Goal: Information Seeking & Learning: Learn about a topic

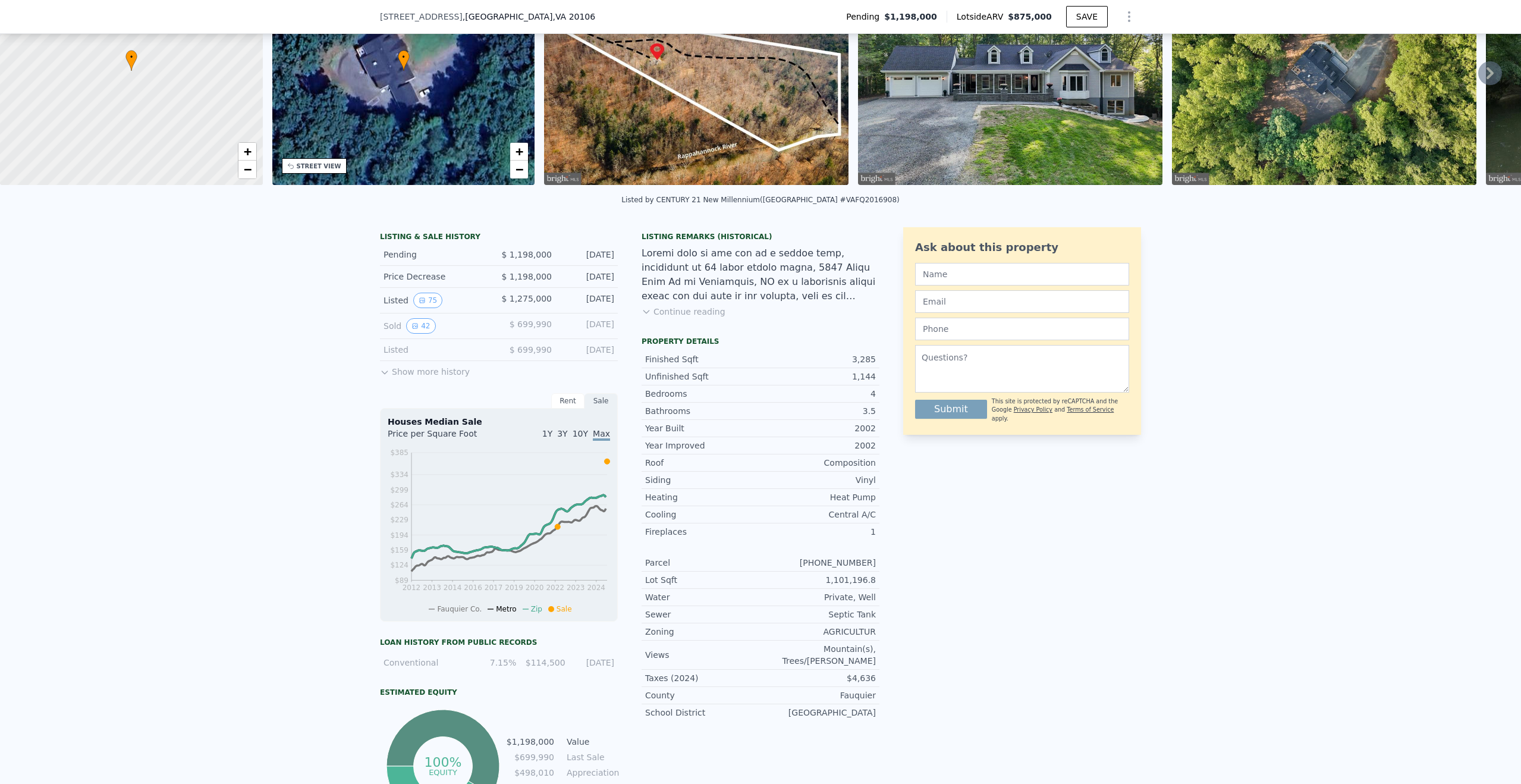
scroll to position [115, 0]
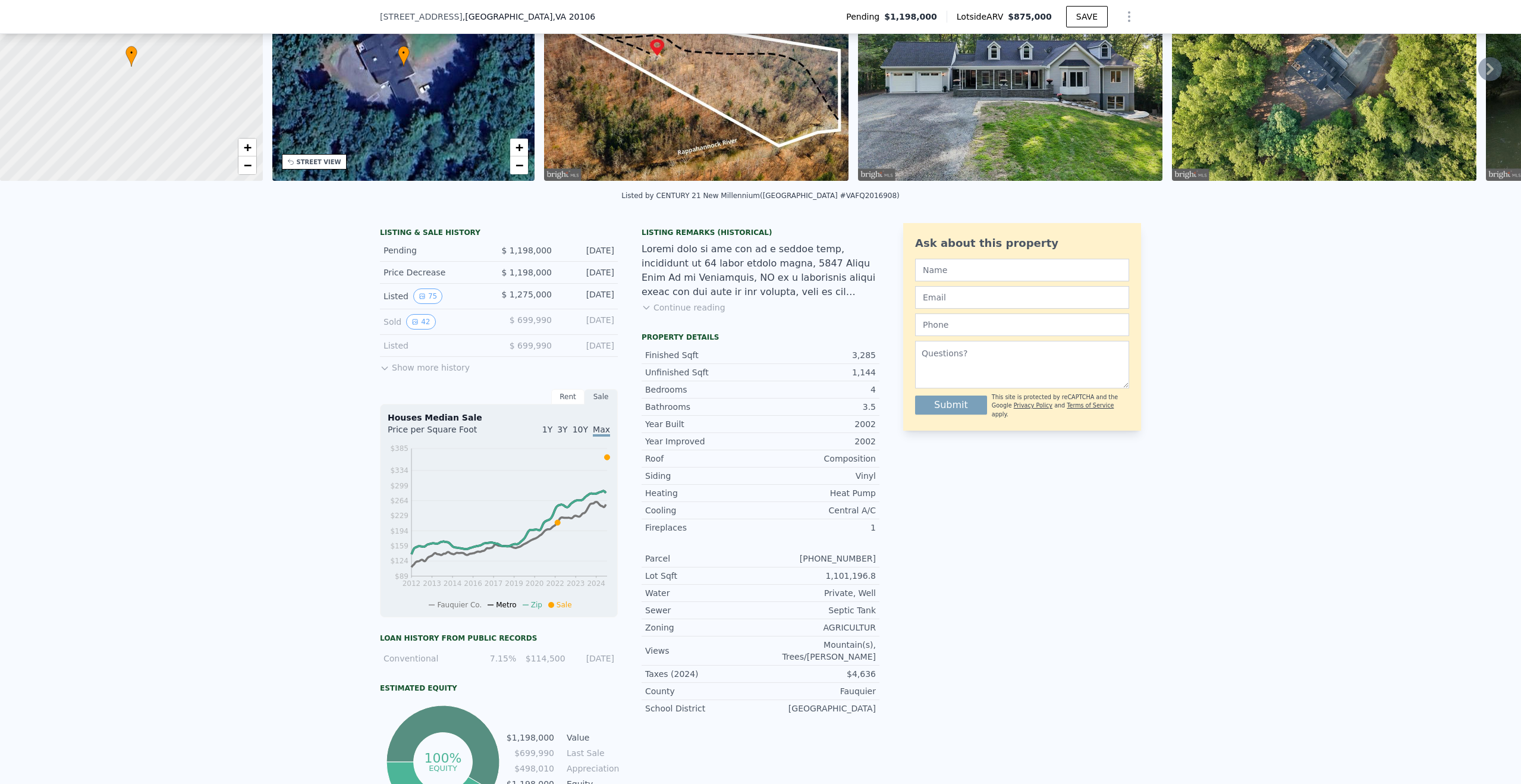
click at [401, 374] on button "Show more history" at bounding box center [425, 365] width 90 height 17
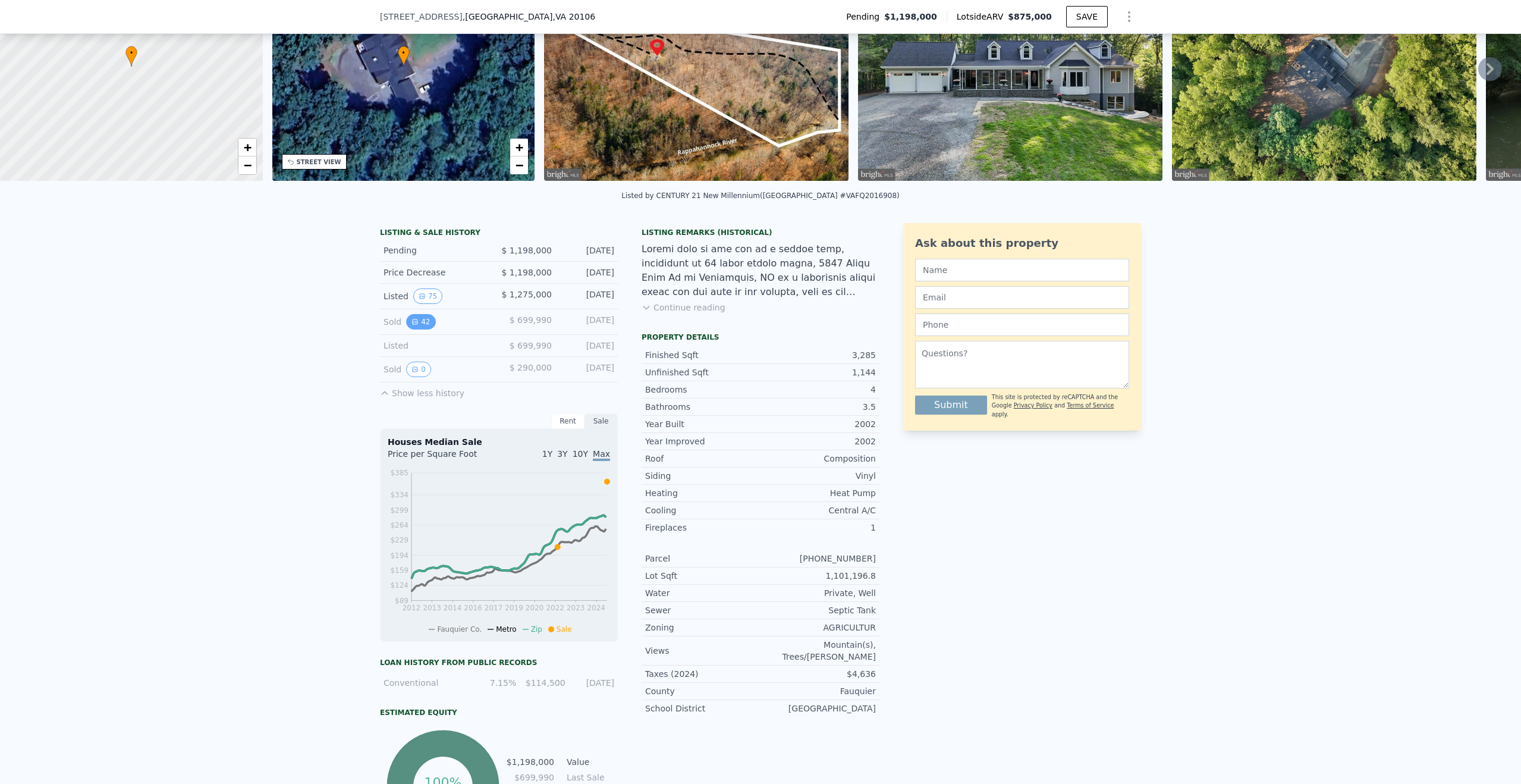
click at [416, 329] on button "42" at bounding box center [421, 322] width 29 height 15
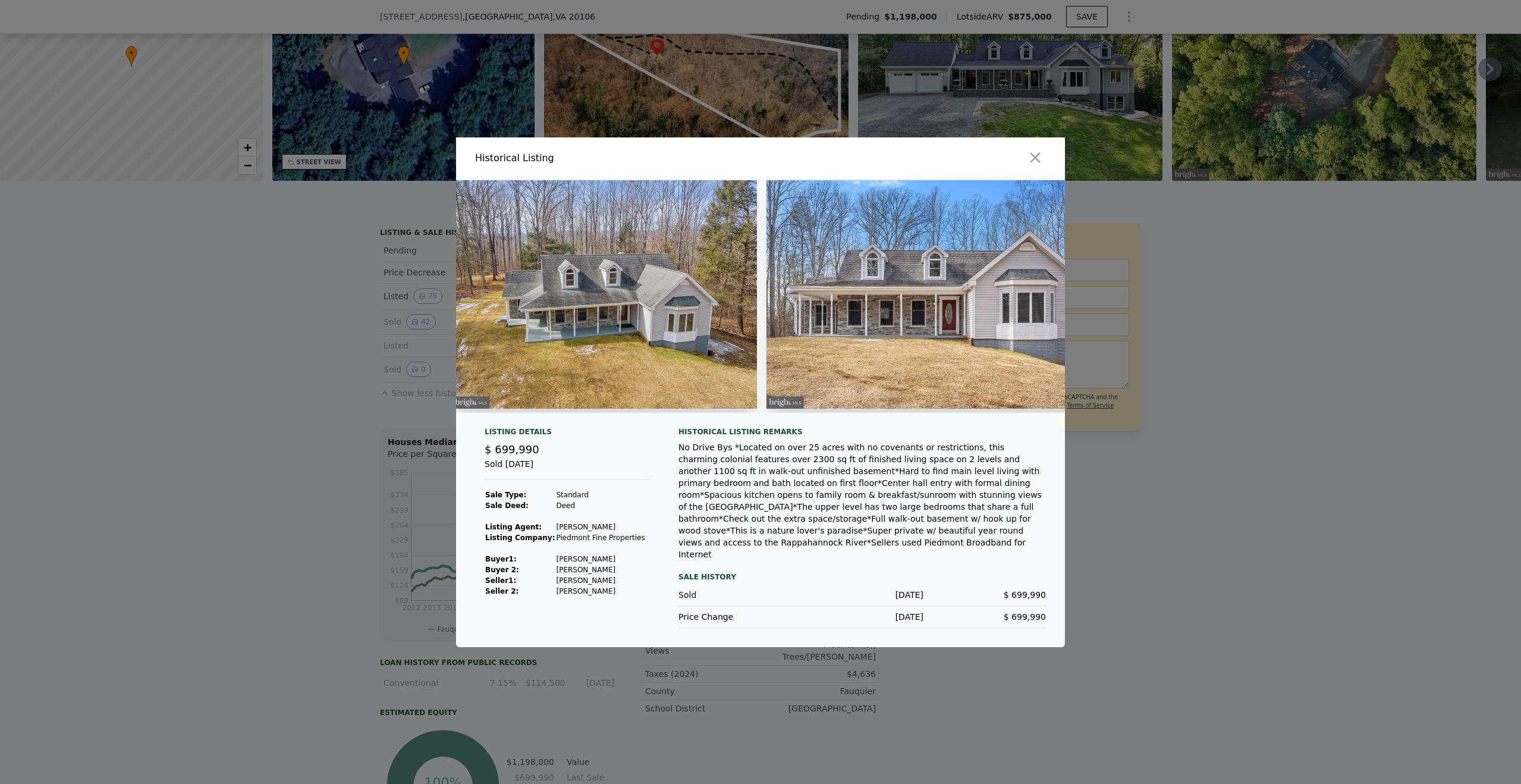
scroll to position [0, 0]
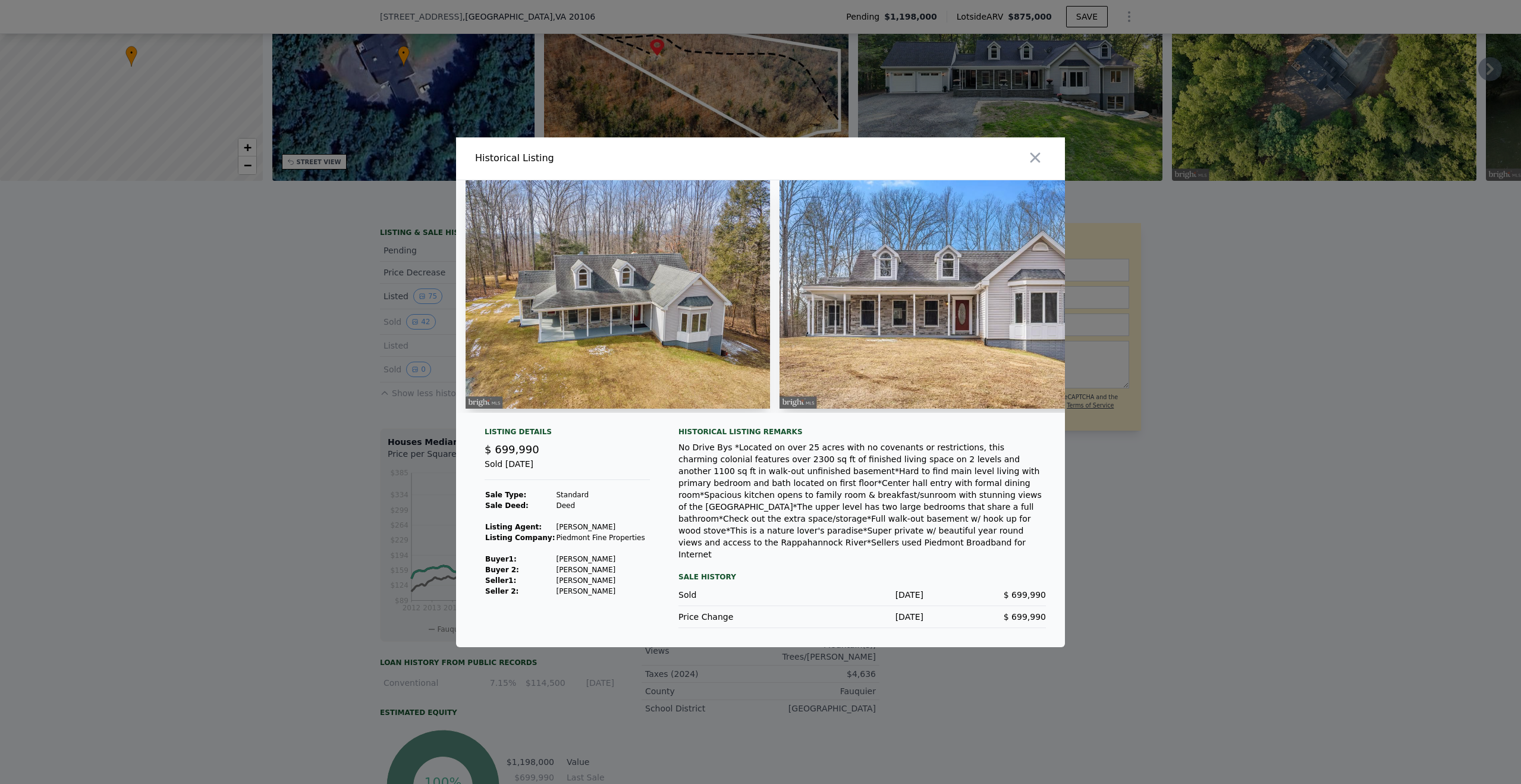
drag, startPoint x: 615, startPoint y: 321, endPoint x: 615, endPoint y: 309, distance: 12.0
click at [615, 309] on img at bounding box center [618, 294] width 305 height 228
click at [613, 301] on img at bounding box center [618, 294] width 305 height 228
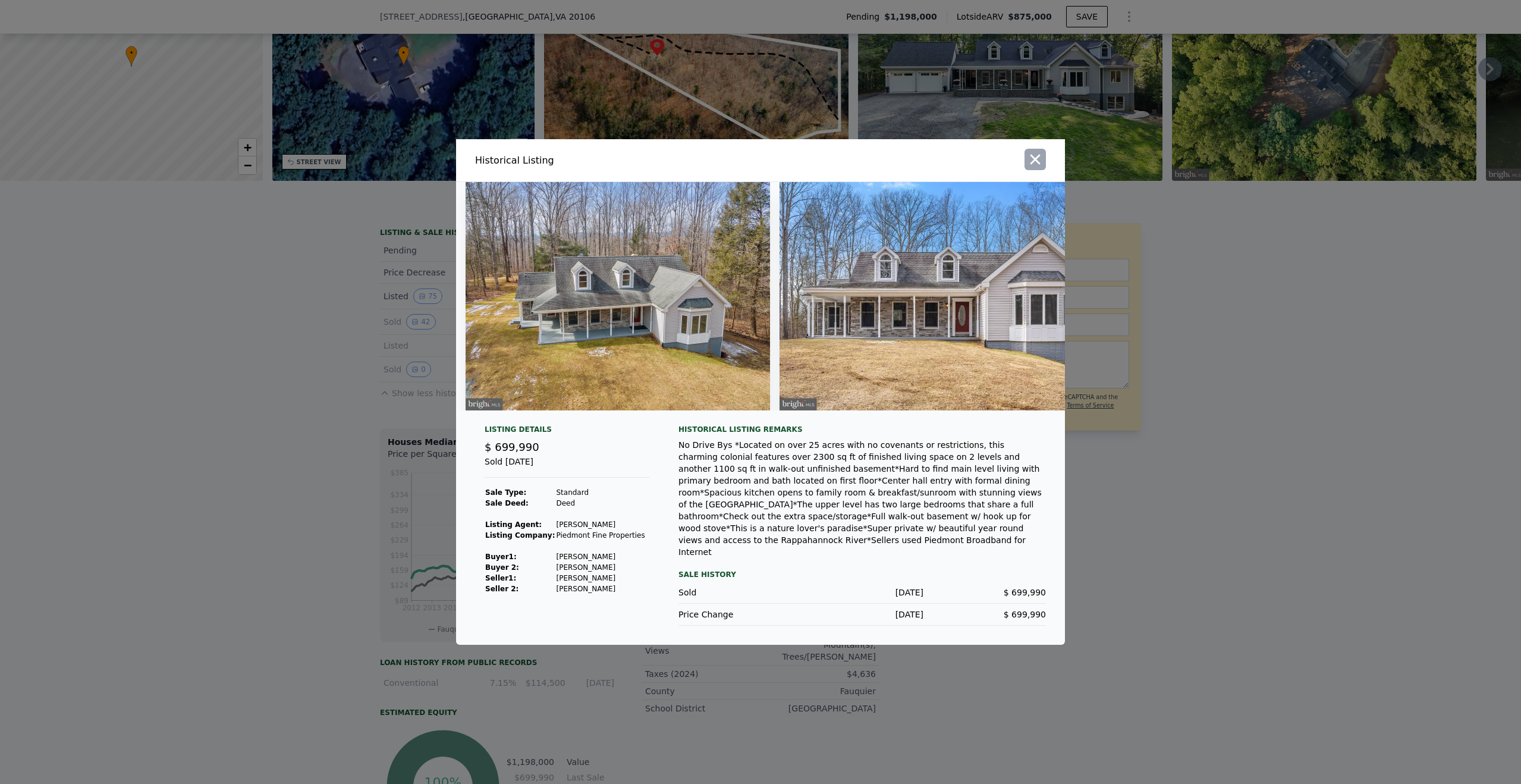
click at [1036, 165] on icon "button" at bounding box center [1035, 159] width 10 height 10
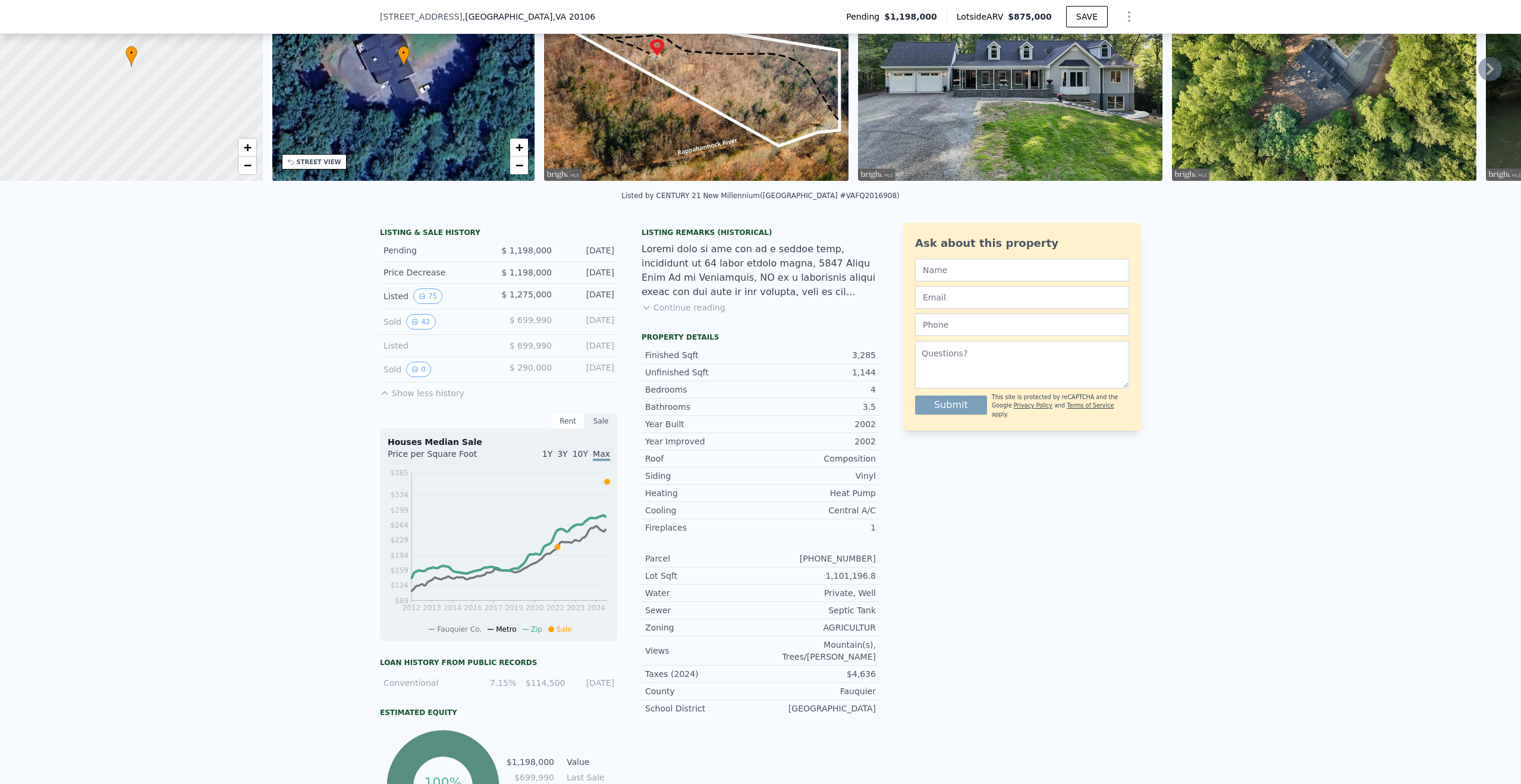
click at [238, 322] on div "LISTING & SALE HISTORY Pending $ 1,198,000 [DATE] Price Decrease $ 1,198,000 [D…" at bounding box center [760, 555] width 1521 height 684
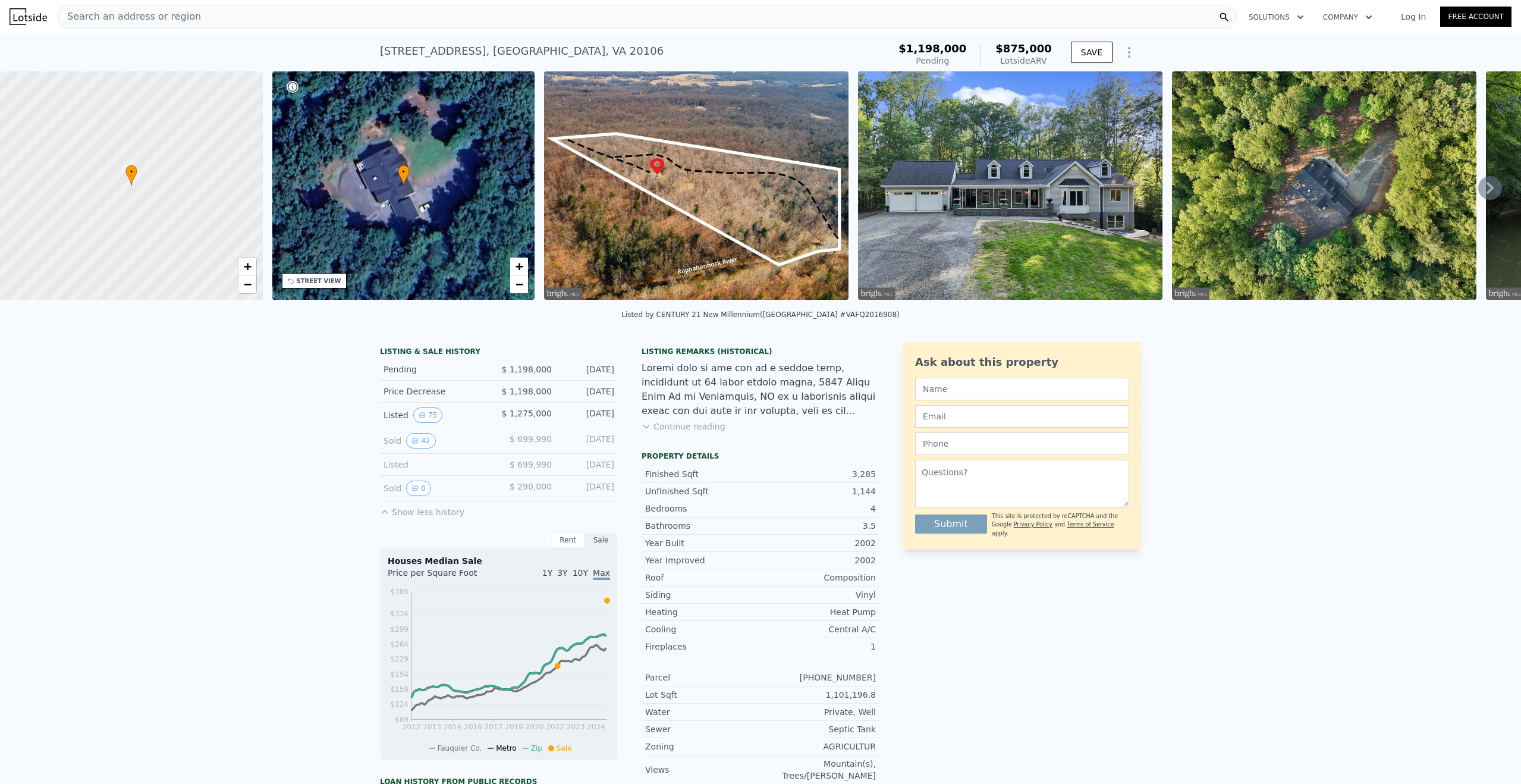
click at [201, 492] on div "LISTING & SALE HISTORY Pending $ 1,198,000 [DATE] Price Decrease $ 1,198,000 [D…" at bounding box center [760, 674] width 1521 height 684
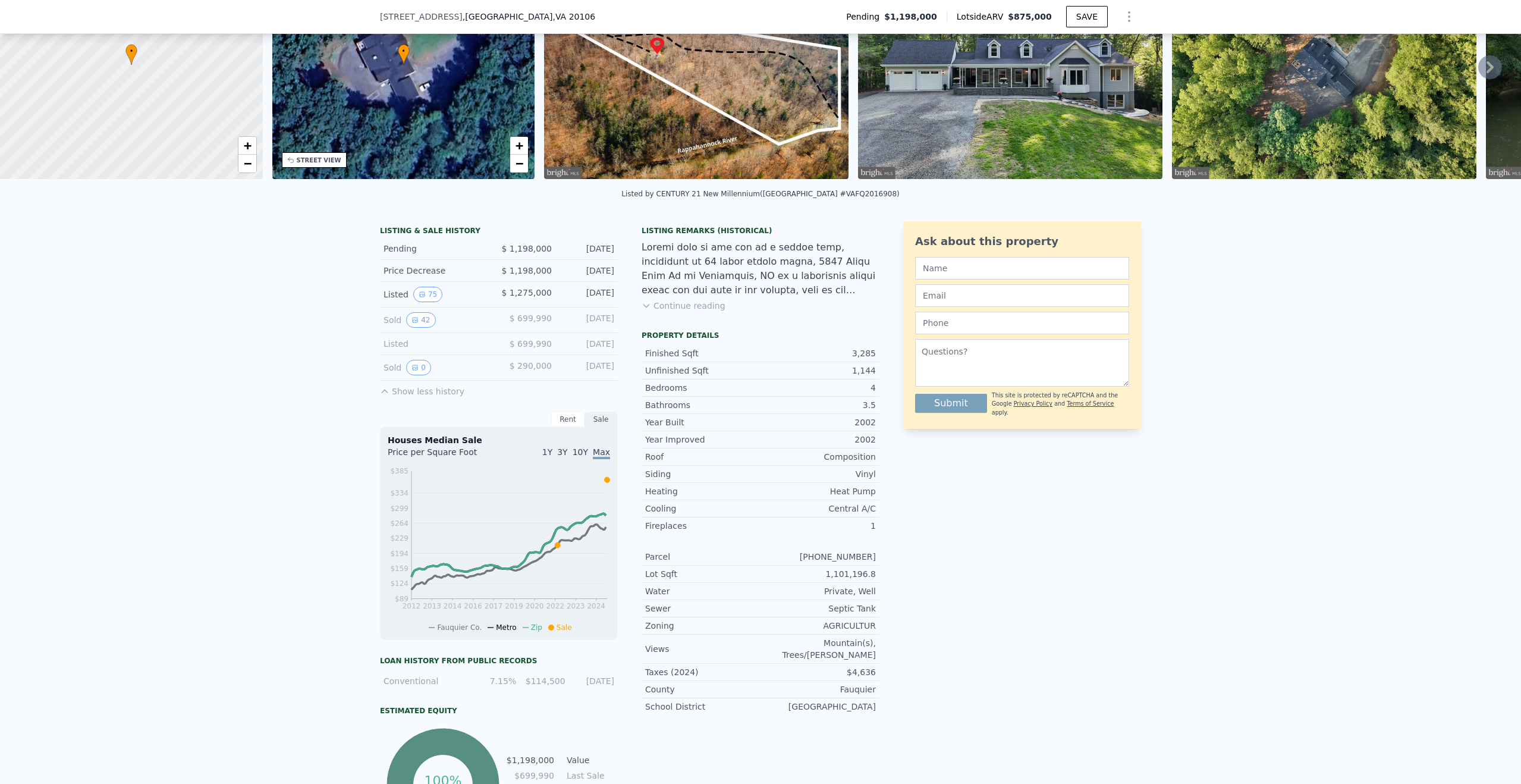
scroll to position [115, 0]
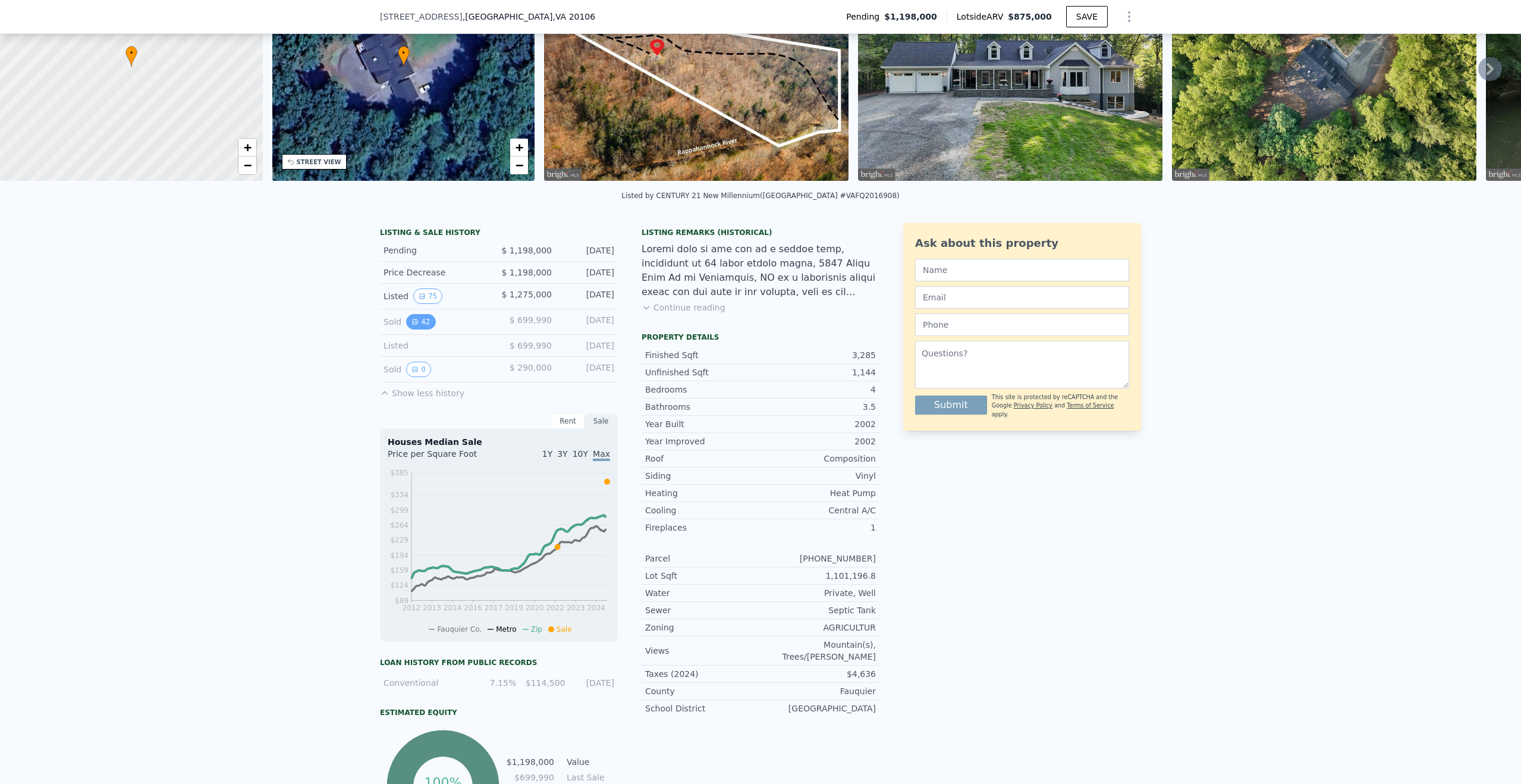
click at [411, 325] on icon "View historical data" at bounding box center [415, 322] width 8 height 8
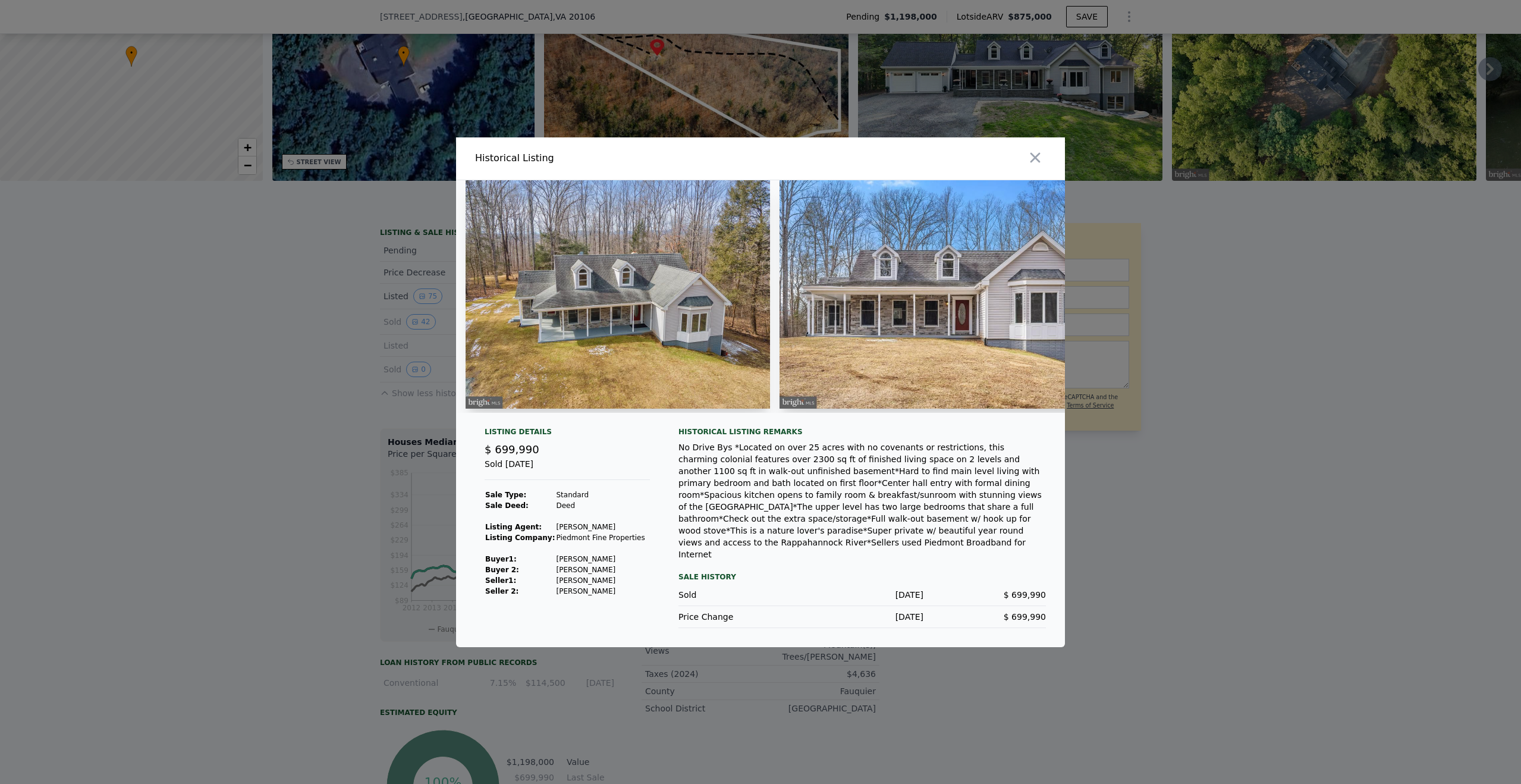
click at [287, 330] on div at bounding box center [760, 392] width 1521 height 784
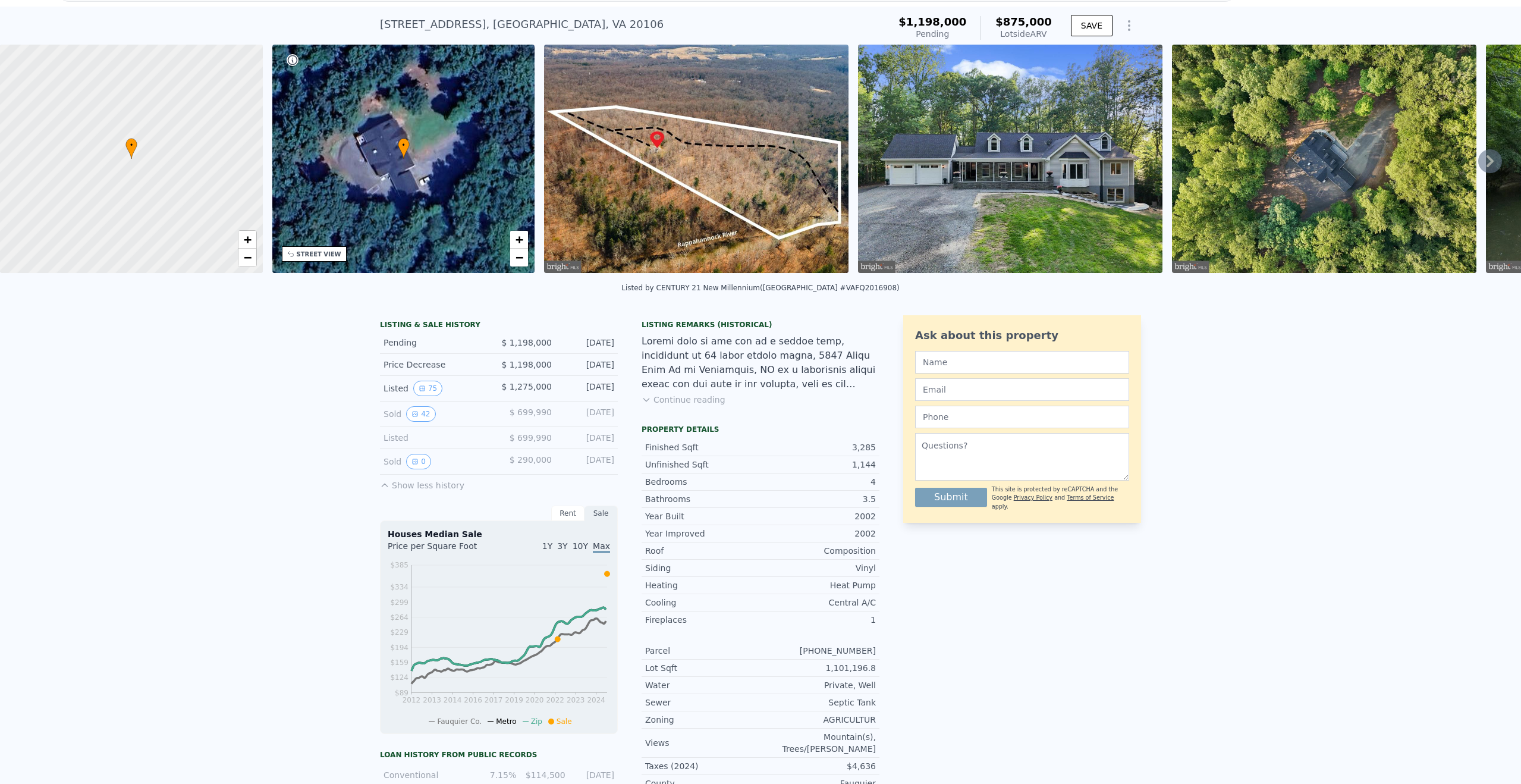
scroll to position [59, 0]
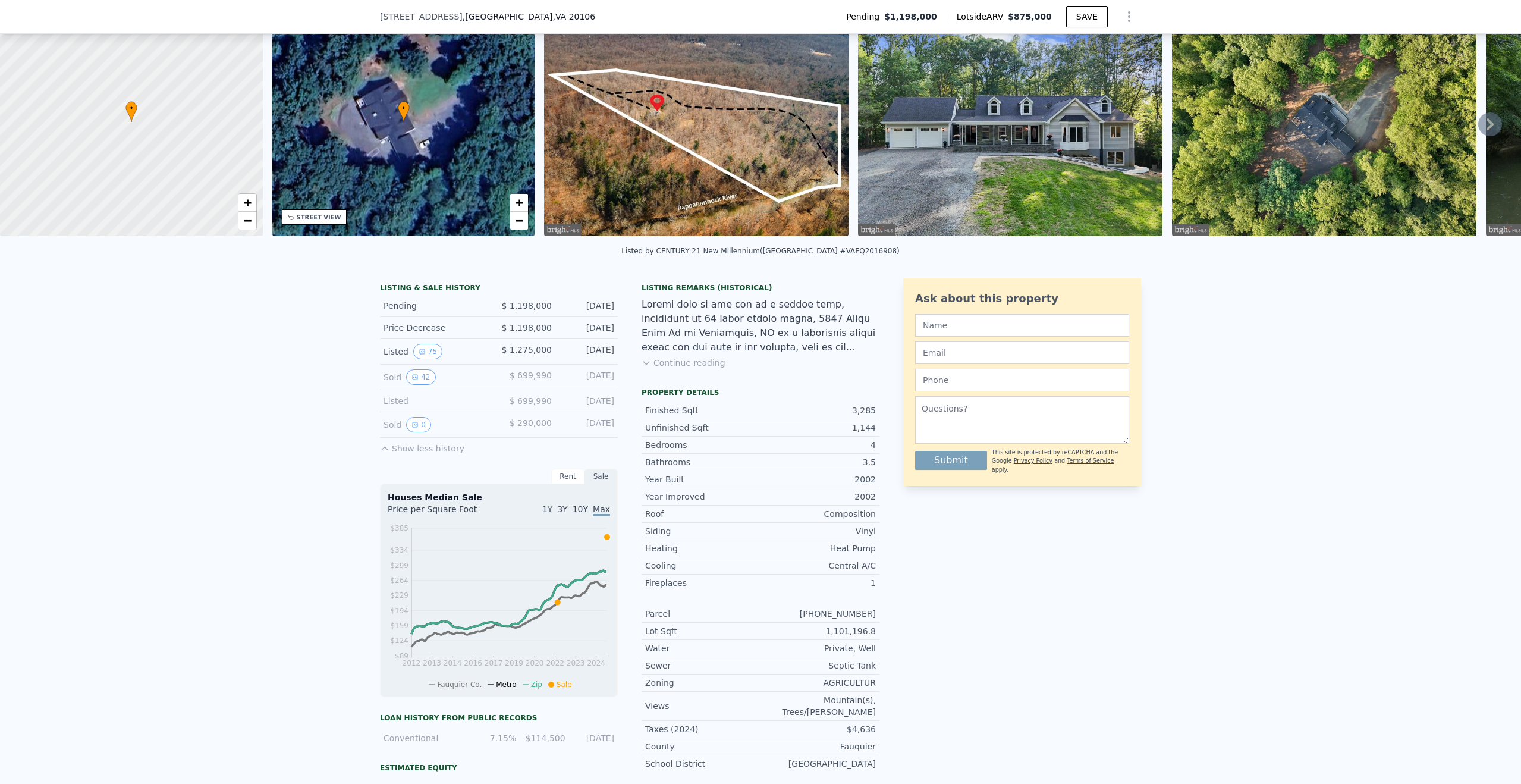
drag, startPoint x: 416, startPoint y: 384, endPoint x: 192, endPoint y: 403, distance: 224.8
click at [192, 403] on div "LISTING & SALE HISTORY Pending $ 1,198,000 [DATE] Price Decrease $ 1,198,000 [D…" at bounding box center [760, 610] width 1521 height 684
click at [412, 380] on icon "View historical data" at bounding box center [415, 377] width 8 height 8
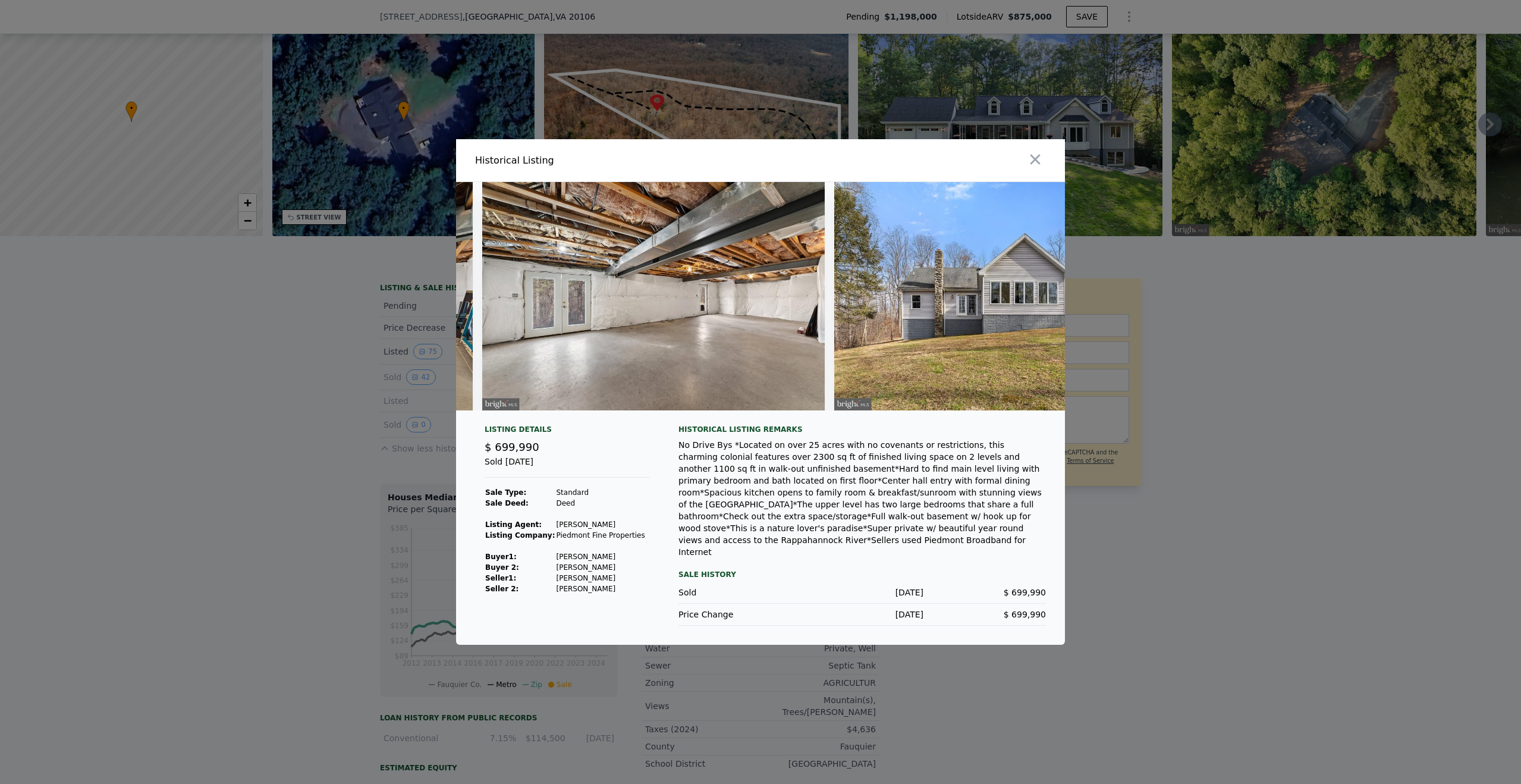
scroll to position [0, 13736]
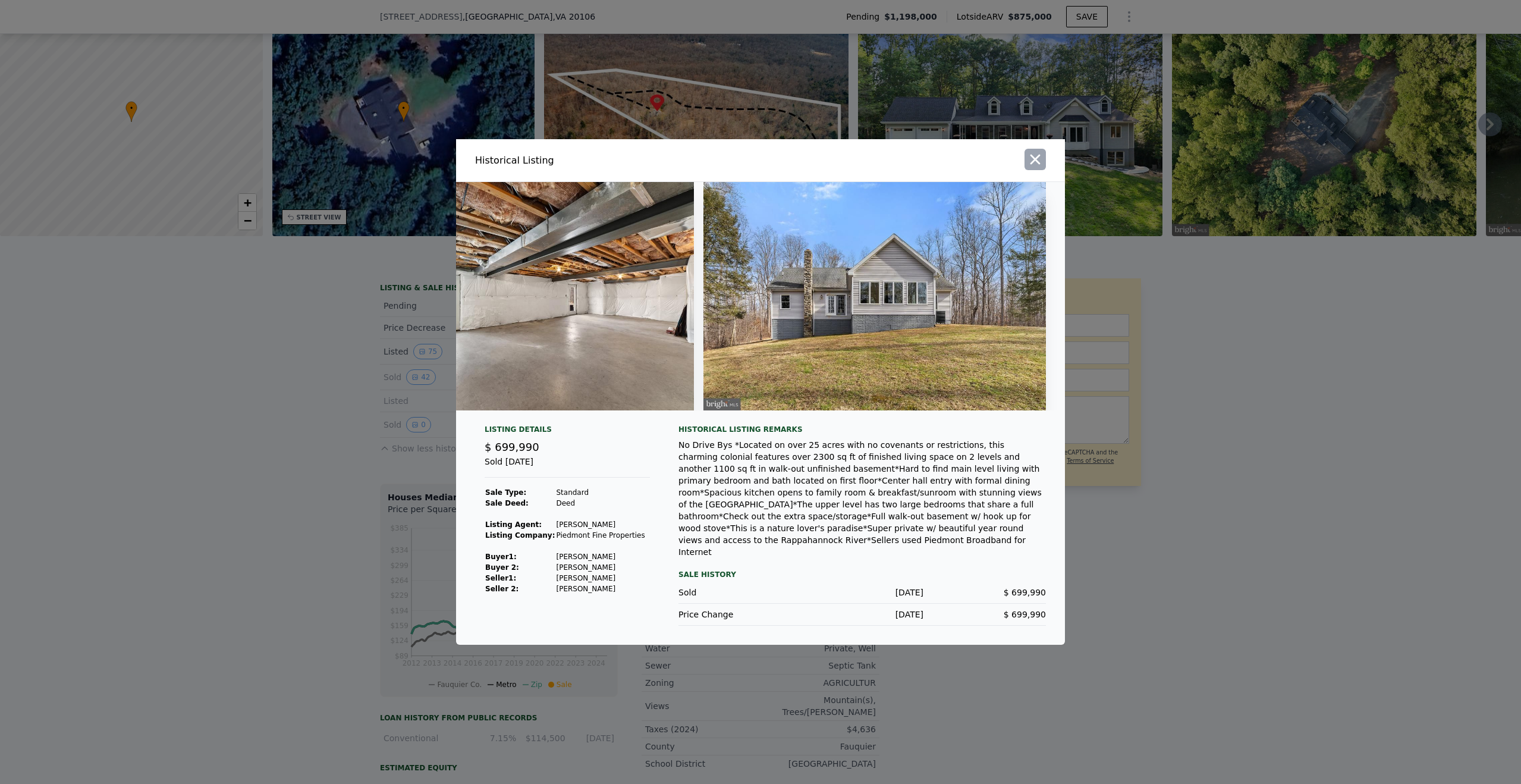
click at [1034, 163] on icon "button" at bounding box center [1036, 159] width 17 height 17
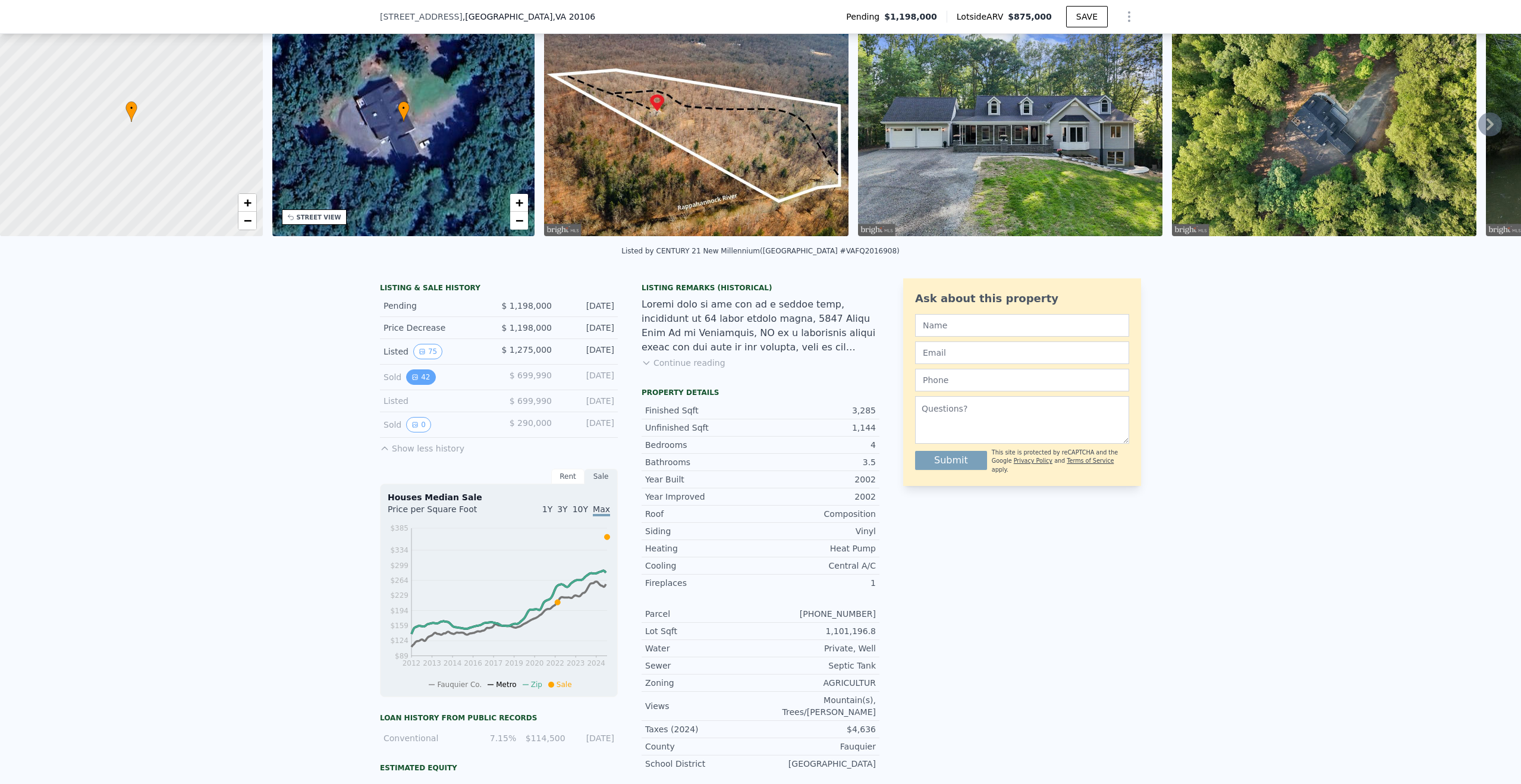
click at [416, 385] on button "42" at bounding box center [421, 376] width 29 height 15
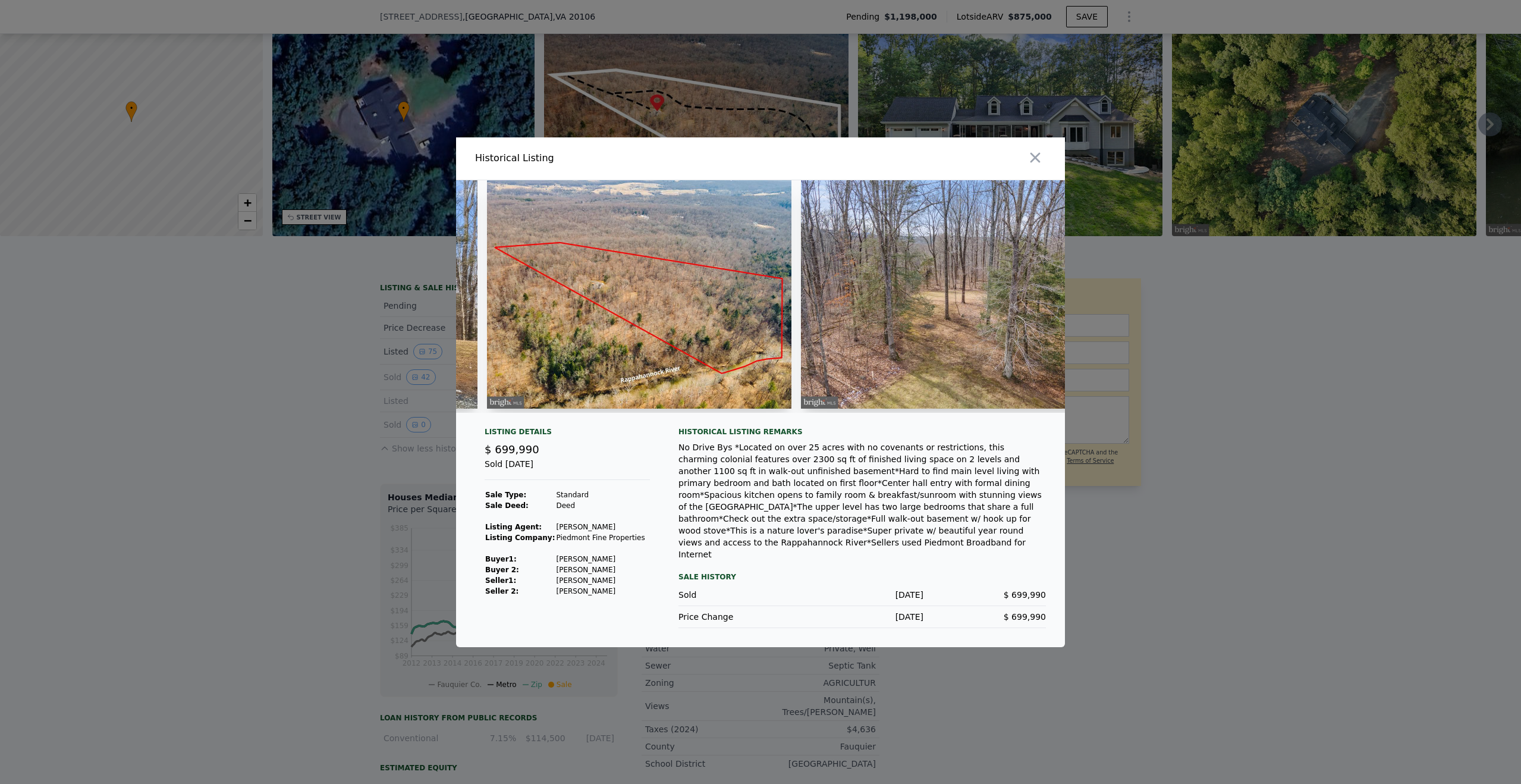
scroll to position [0, 1254]
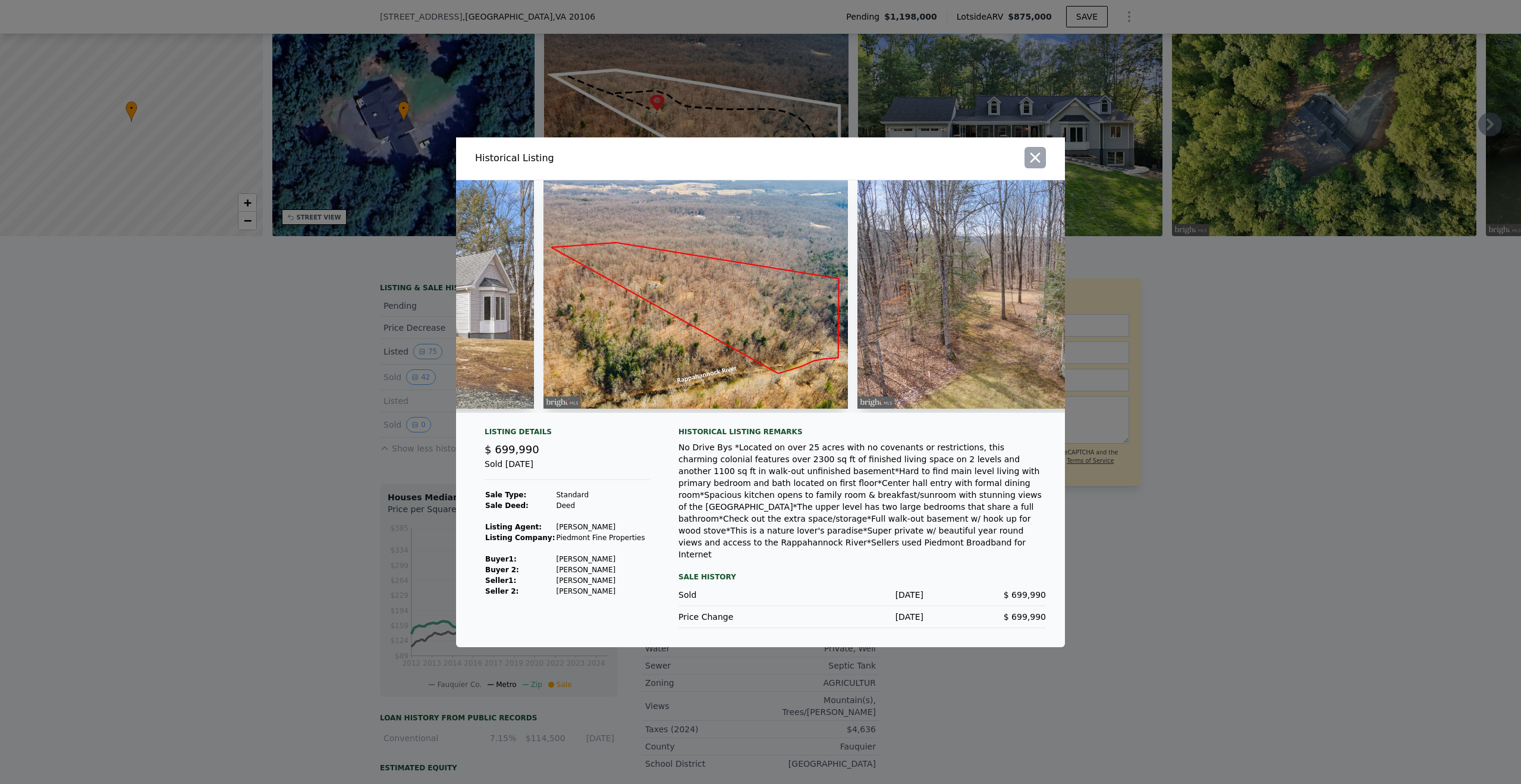
click at [1037, 160] on icon "button" at bounding box center [1036, 158] width 17 height 17
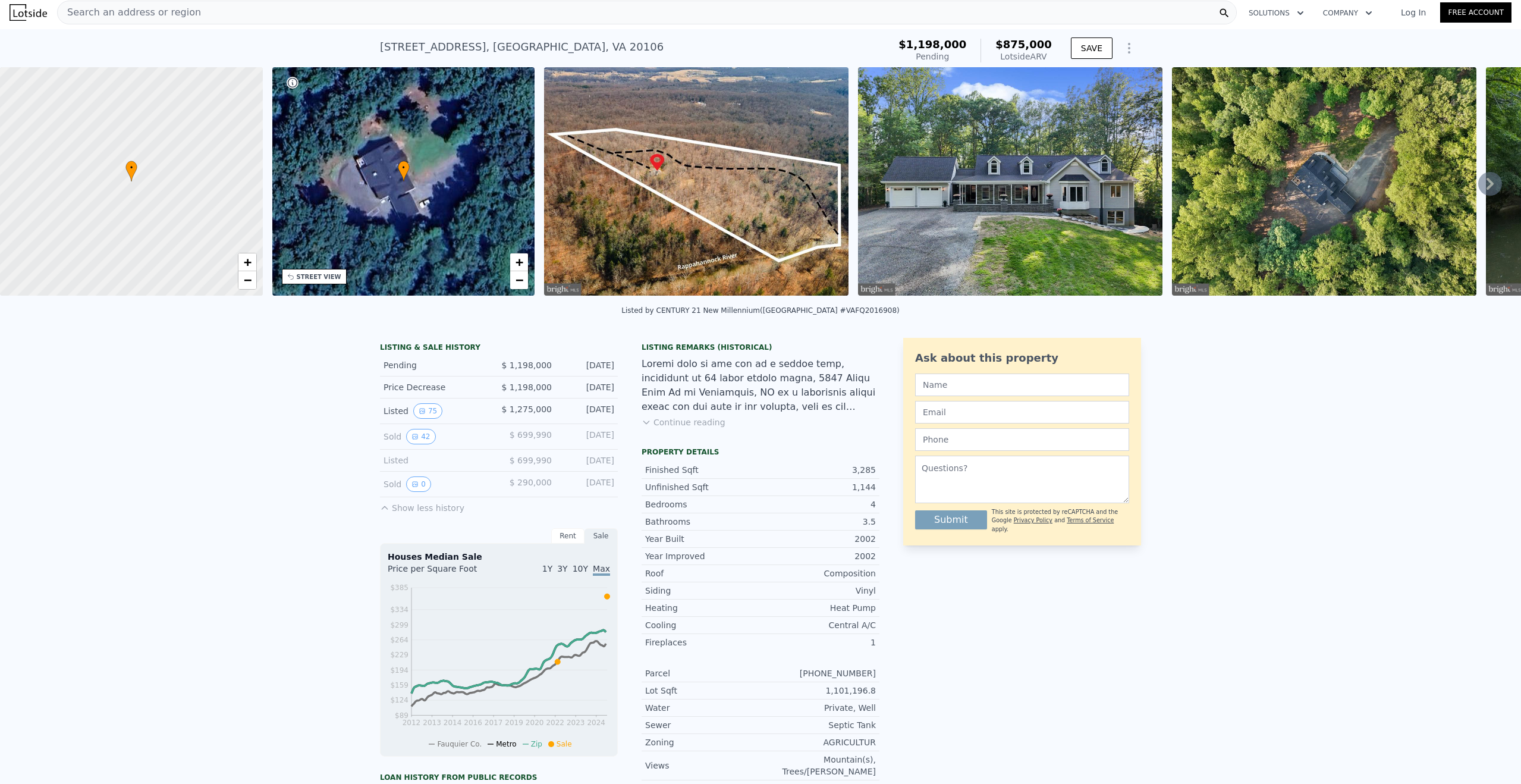
scroll to position [0, 0]
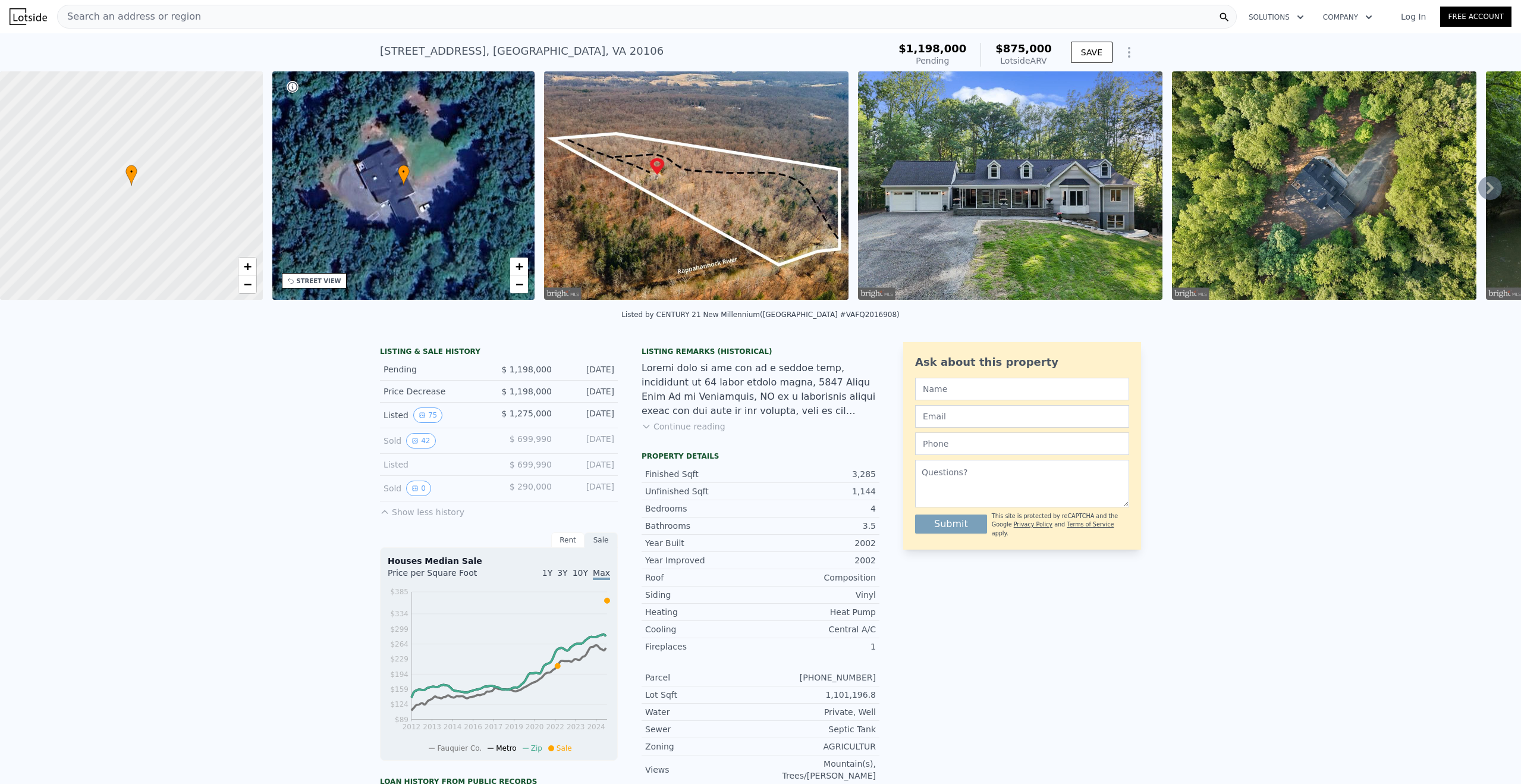
click at [229, 16] on div "Search an address or region" at bounding box center [647, 16] width 1180 height 24
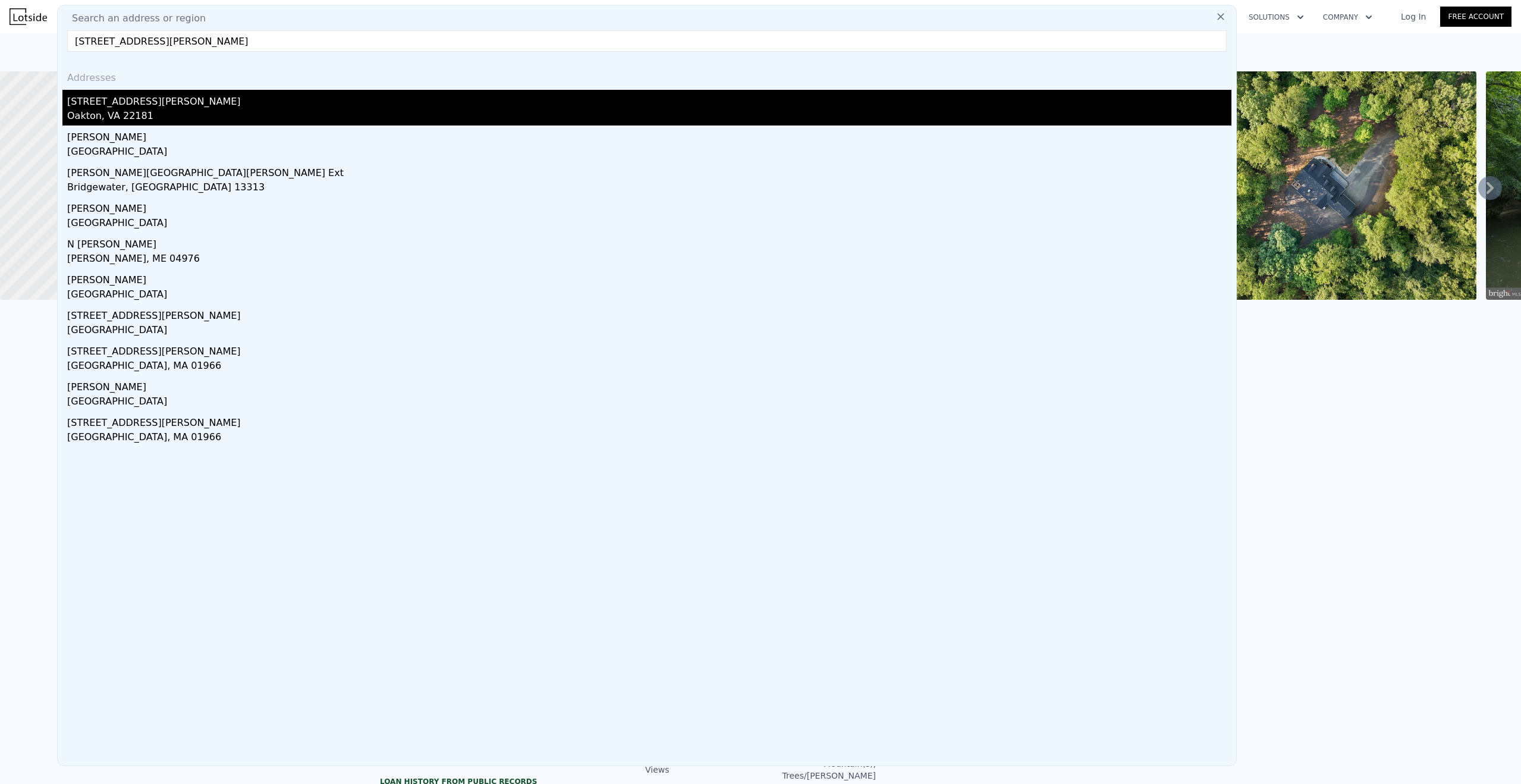
type input "[STREET_ADDRESS][PERSON_NAME]"
click at [113, 105] on div "[STREET_ADDRESS][PERSON_NAME]" at bounding box center [649, 99] width 1164 height 19
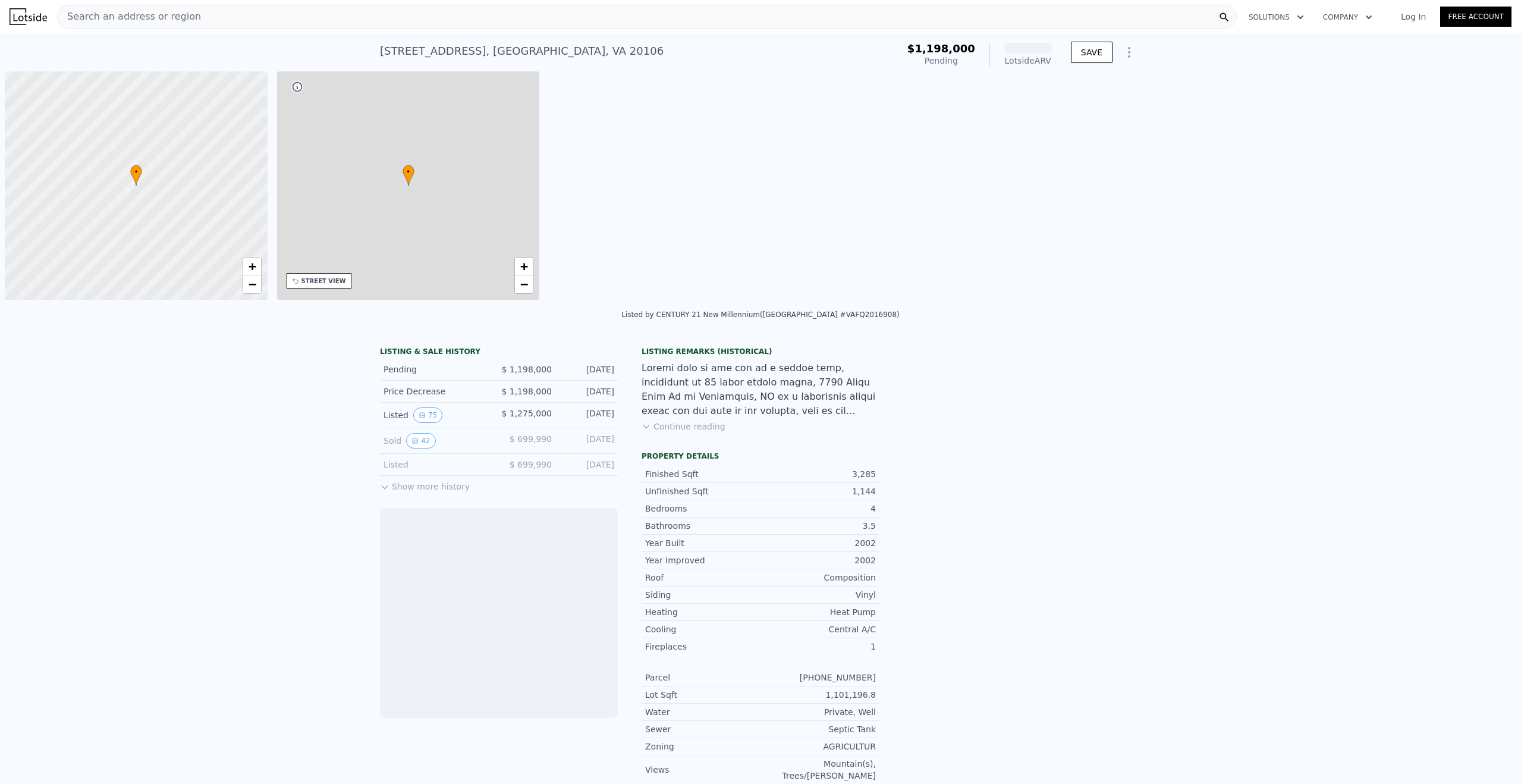
scroll to position [0, 5]
